Goal: Navigation & Orientation: Find specific page/section

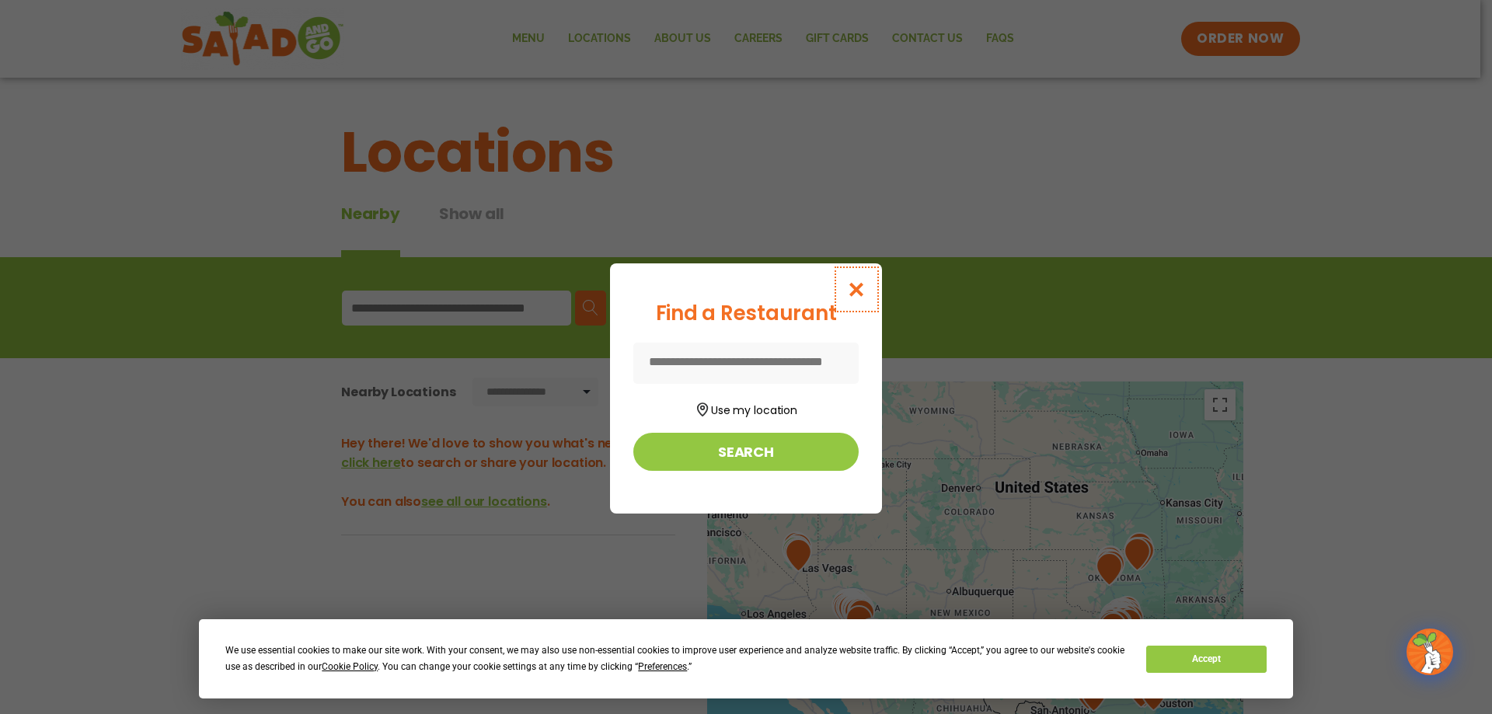
click at [858, 288] on icon "Close modal" at bounding box center [856, 289] width 19 height 16
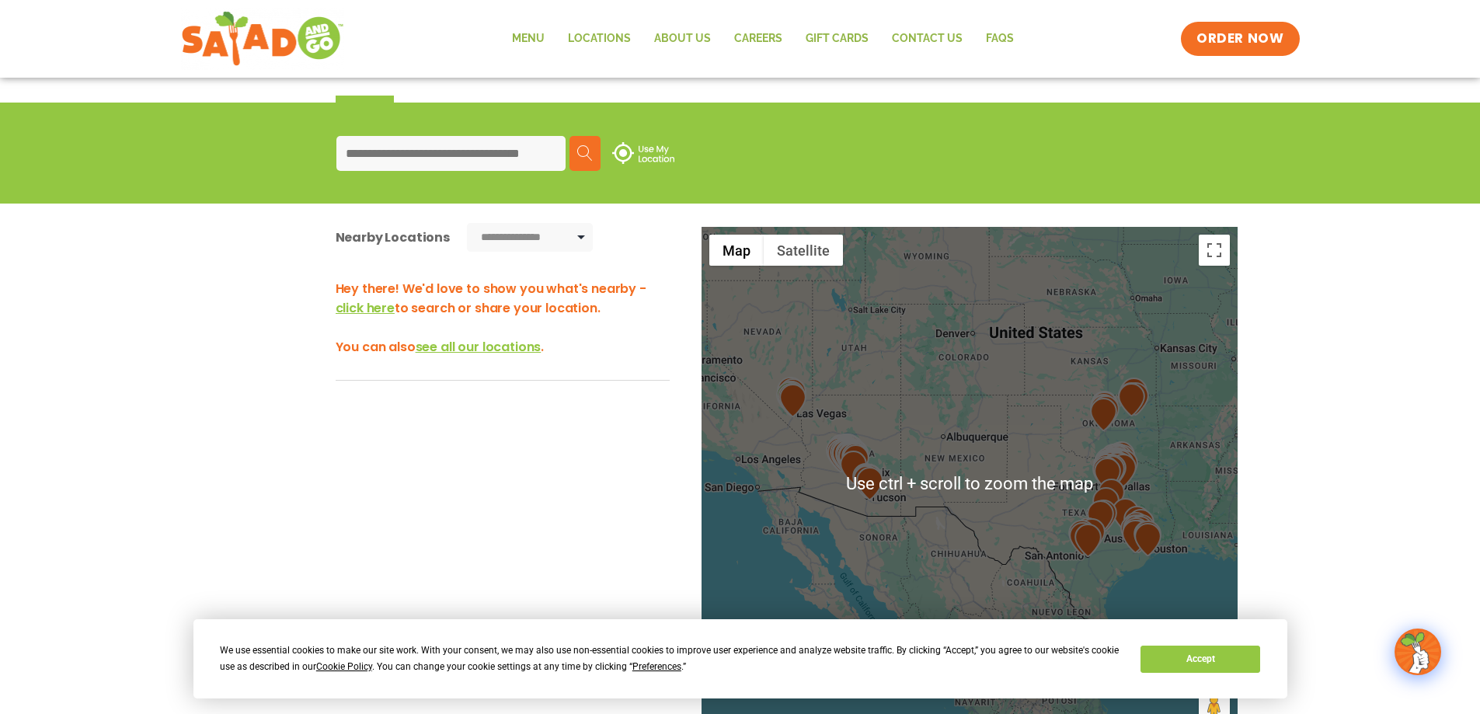
scroll to position [155, 0]
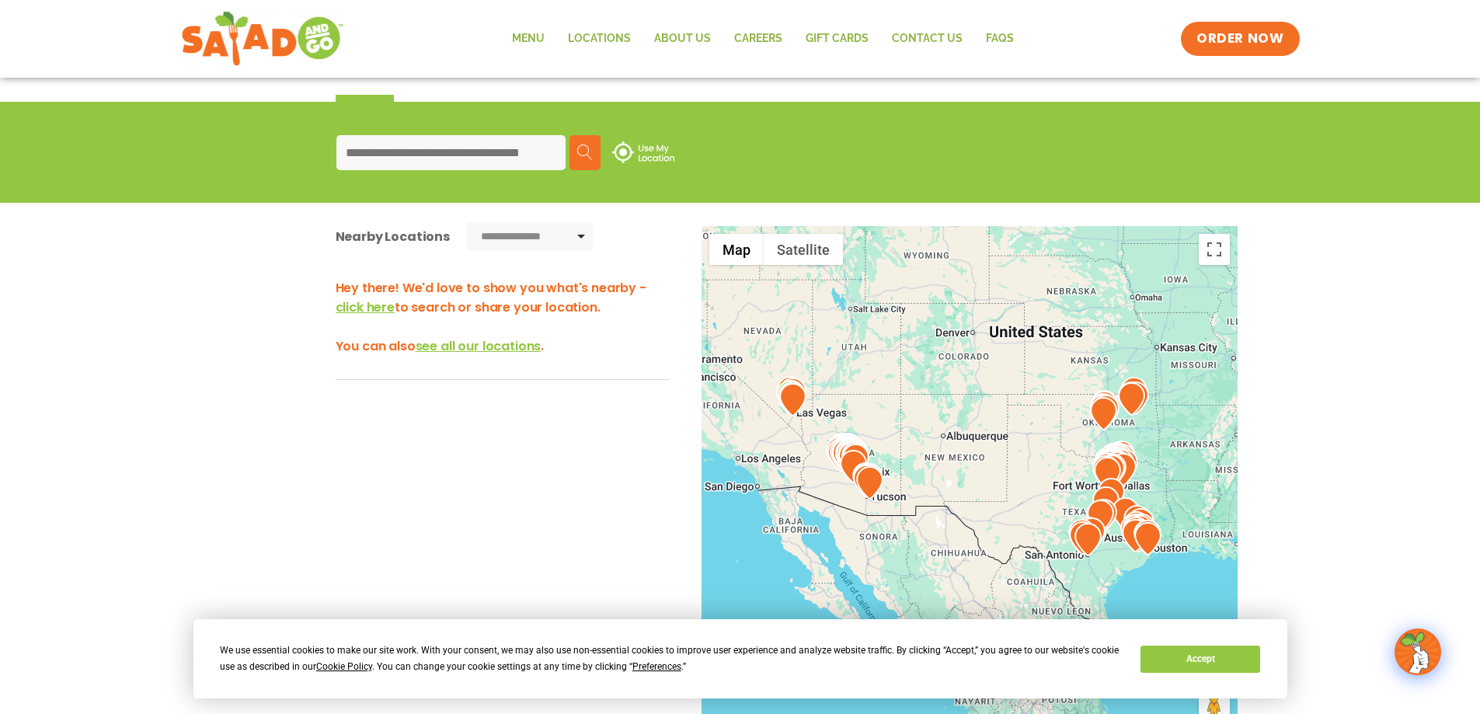
click at [448, 147] on input at bounding box center [450, 152] width 229 height 35
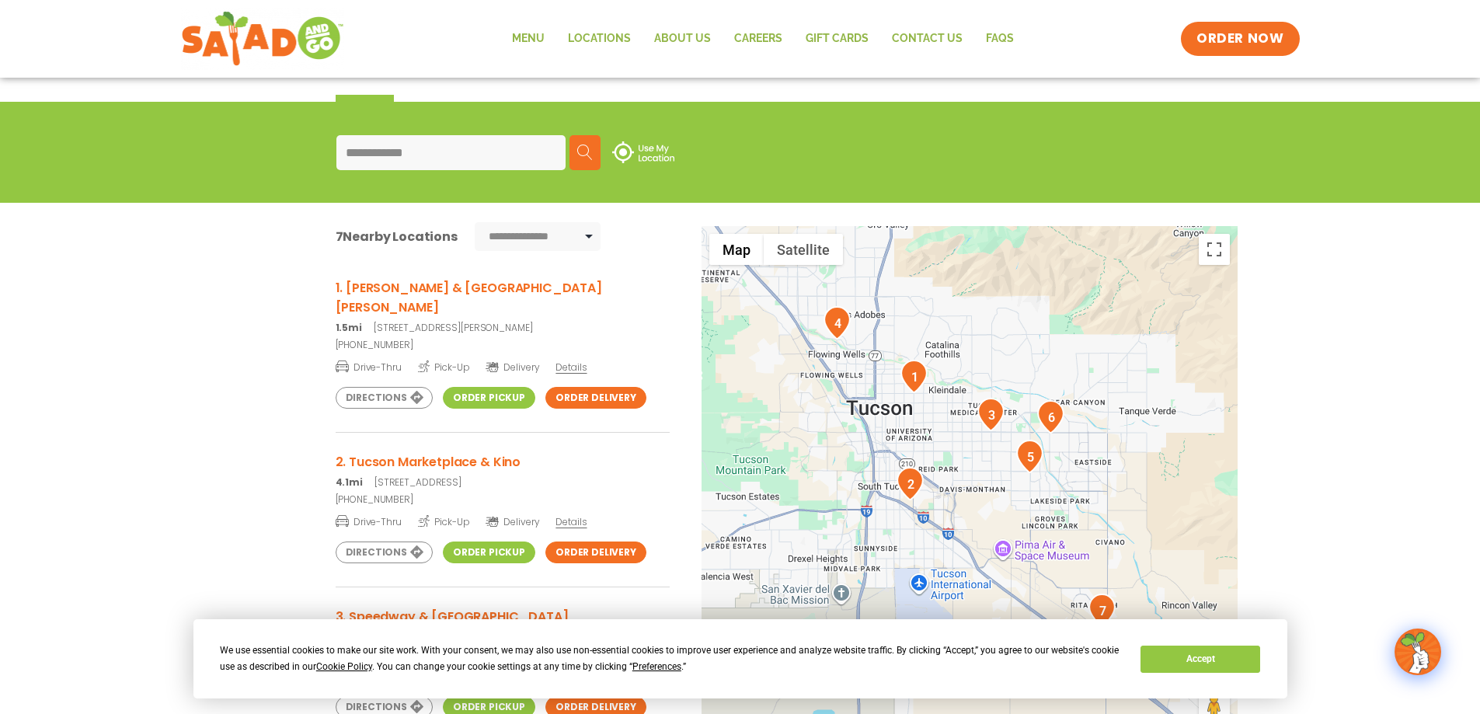
type input "**********"
click at [497, 387] on link "Order Pickup" at bounding box center [489, 398] width 92 height 22
click at [506, 387] on link "Order Pickup" at bounding box center [489, 398] width 92 height 22
click at [908, 375] on img "1" at bounding box center [914, 376] width 27 height 33
click at [371, 290] on h3 "1. [PERSON_NAME] & [GEOGRAPHIC_DATA][PERSON_NAME]" at bounding box center [503, 297] width 334 height 39
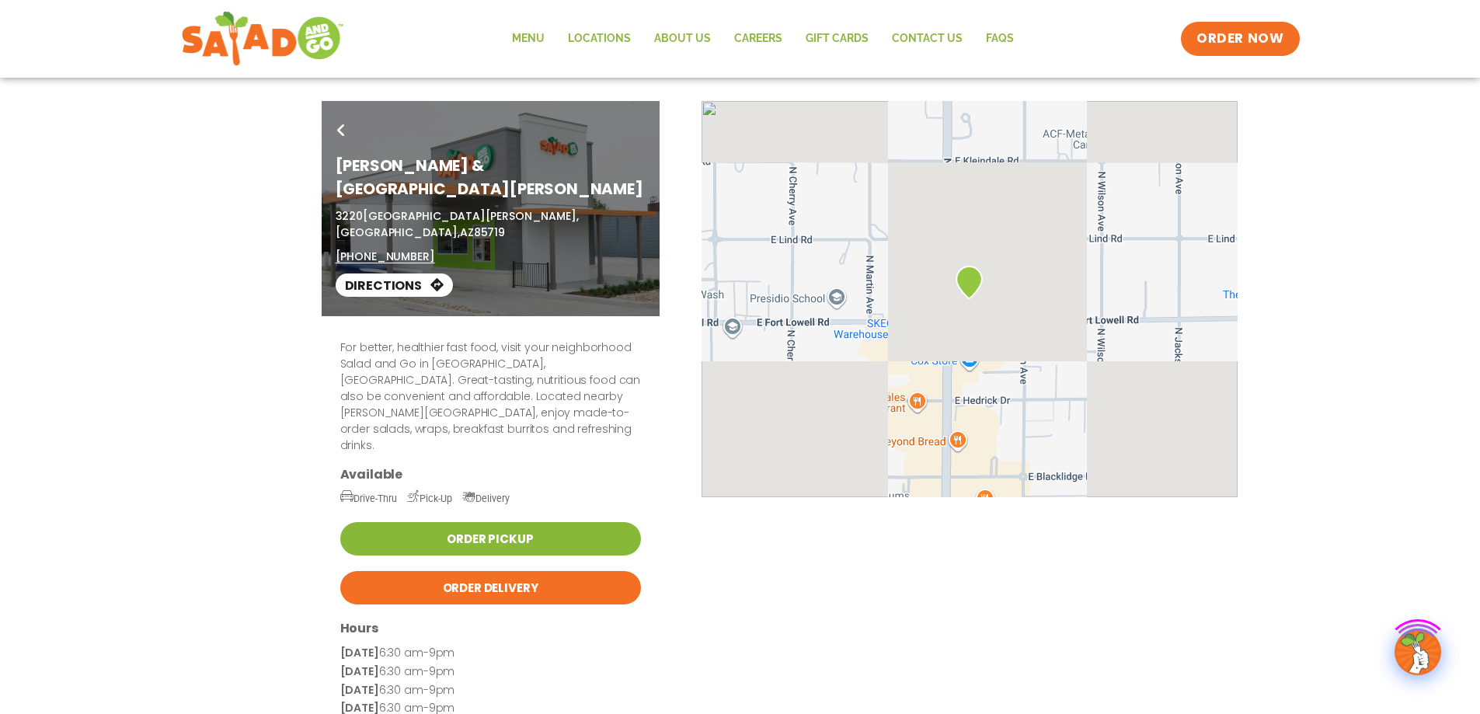
click at [573, 522] on link "Order Pickup" at bounding box center [490, 538] width 301 height 33
